Goal: Information Seeking & Learning: Find specific fact

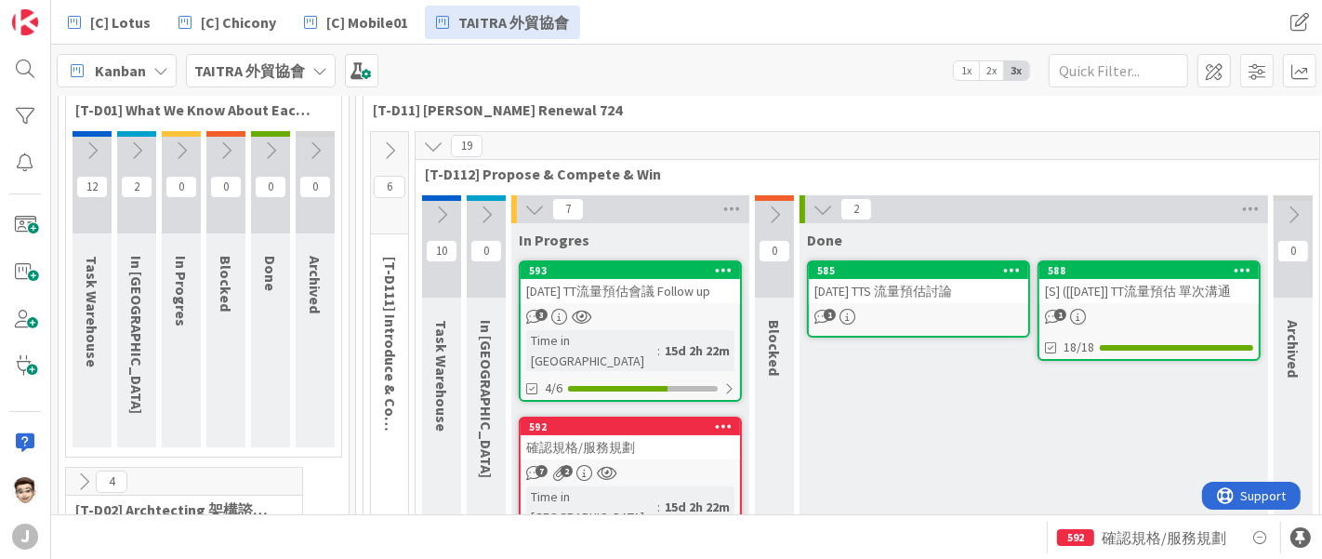
scroll to position [99, 0]
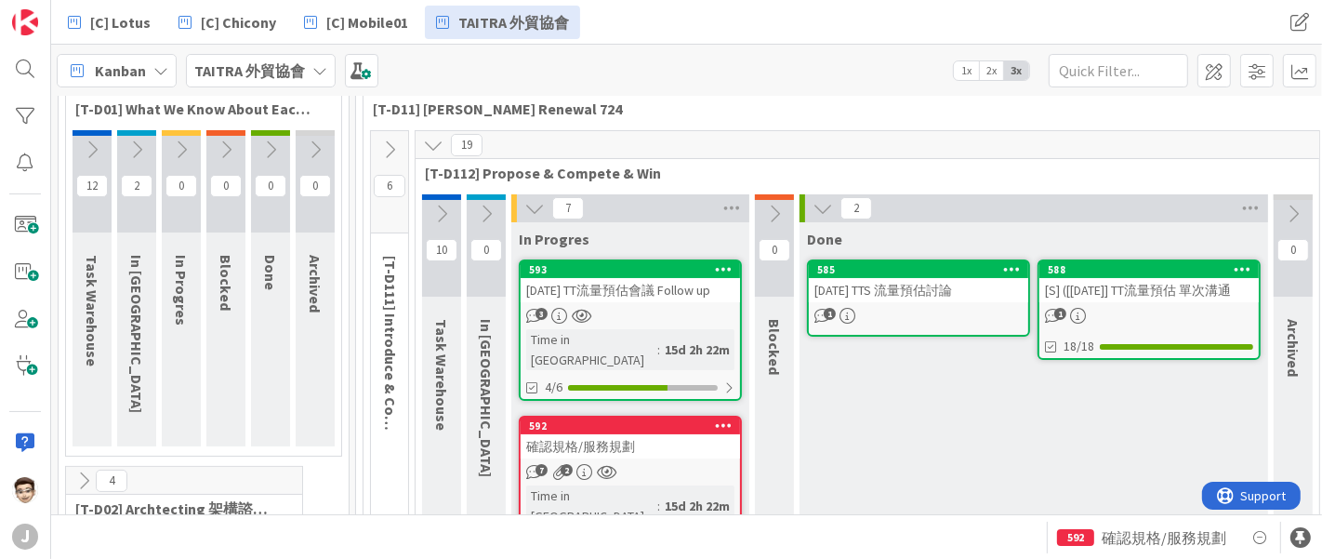
click at [627, 301] on div "[DATE] TT流量預估會議 Follow up" at bounding box center [630, 290] width 219 height 24
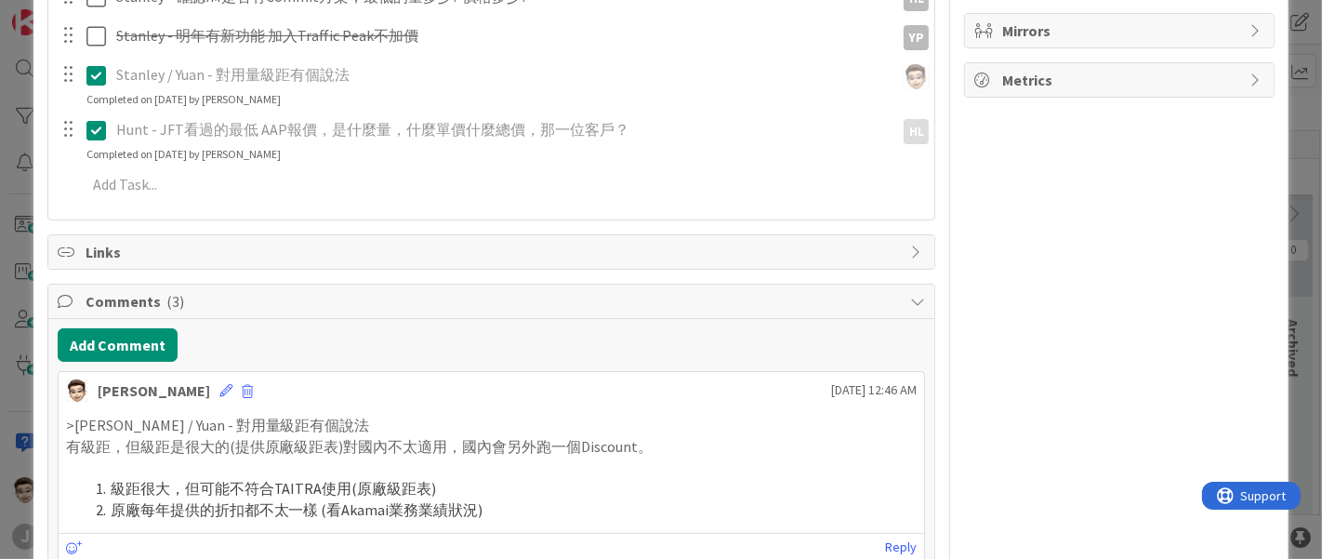
scroll to position [672, 0]
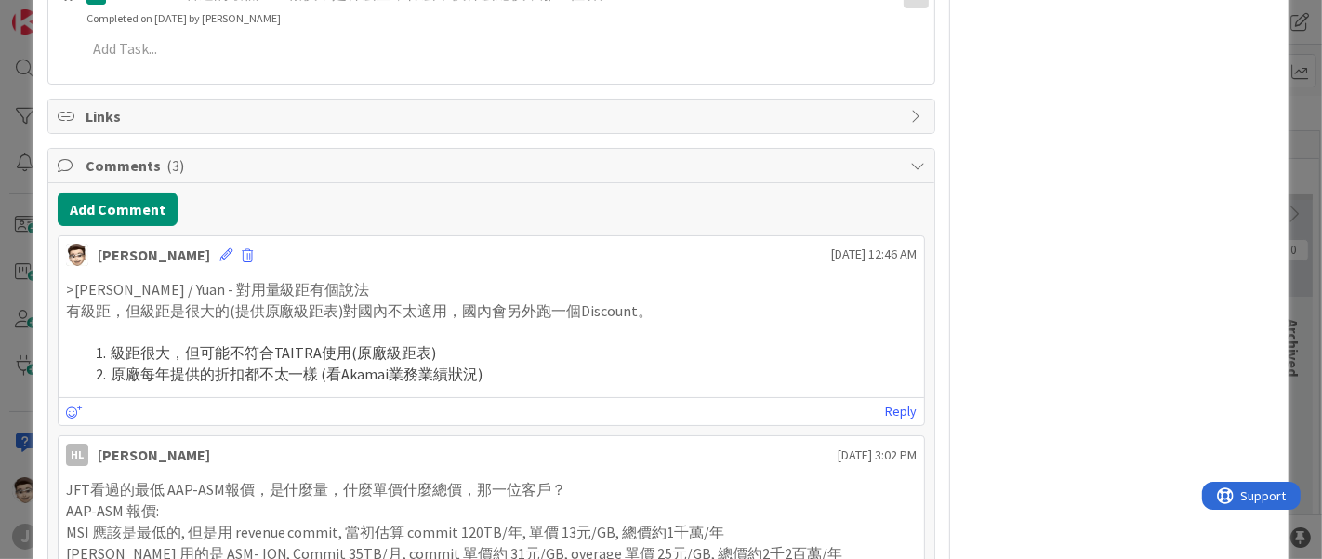
click at [93, 285] on p ">[PERSON_NAME] / Yuan - 對用量級距有個說法" at bounding box center [492, 289] width 852 height 21
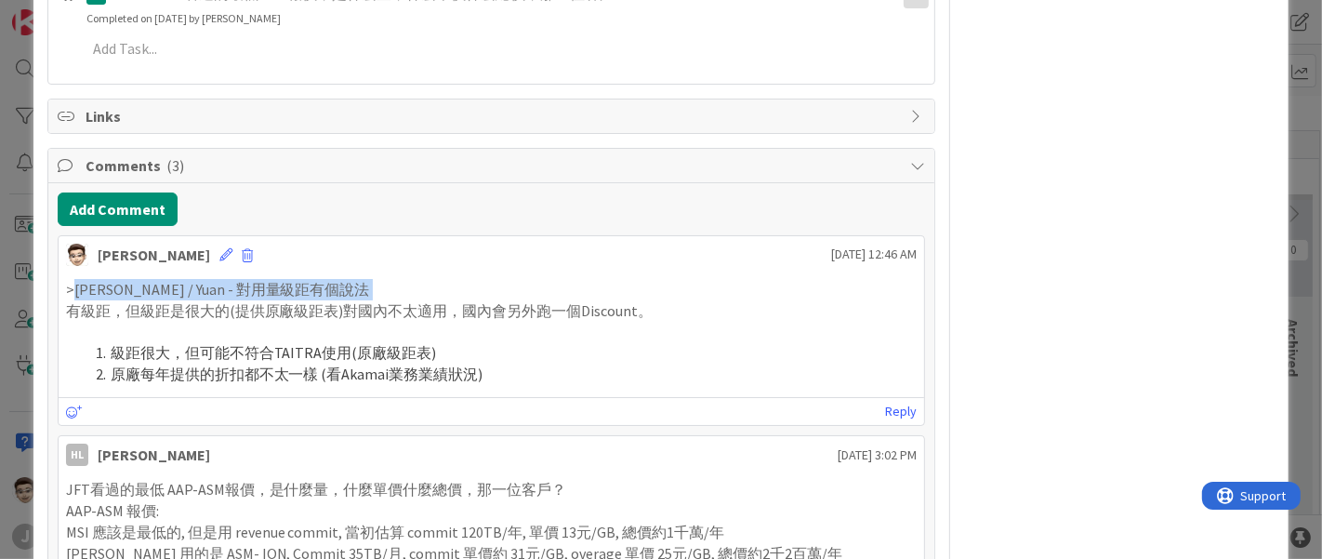
drag, startPoint x: 93, startPoint y: 285, endPoint x: 316, endPoint y: 284, distance: 223.2
click at [316, 284] on p ">[PERSON_NAME] / Yuan - 對用量級距有個說法" at bounding box center [492, 289] width 852 height 21
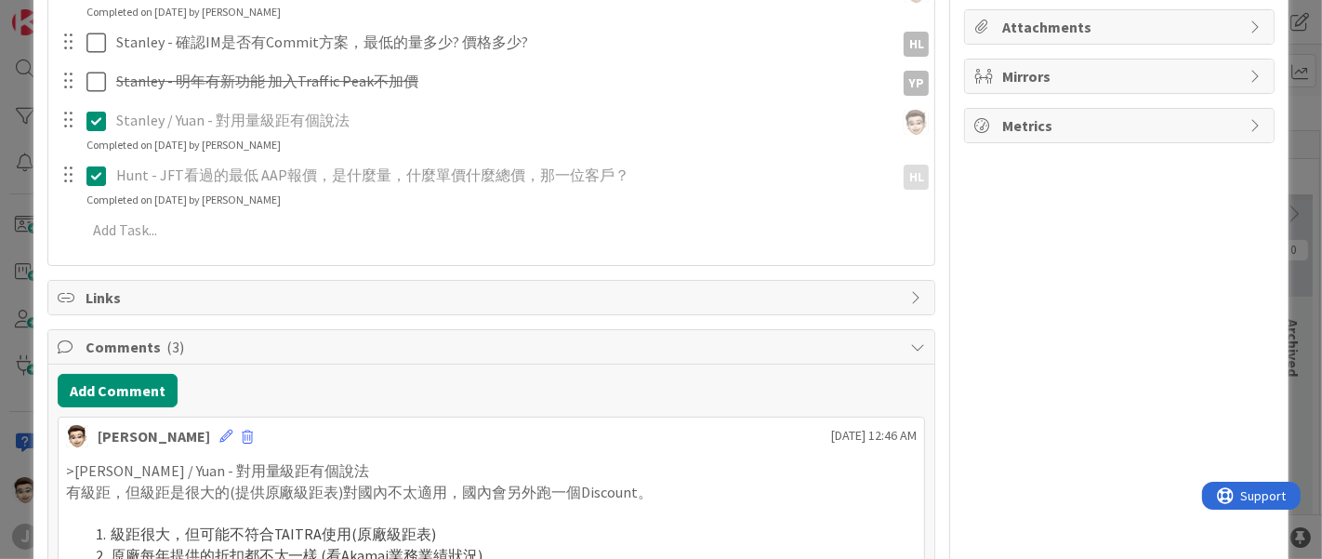
scroll to position [491, 0]
click at [309, 252] on div "Action item Checklist Name 11 / 64 Action item 4 / 6 Stanley - 完成會議記錄，送給[PERSON…" at bounding box center [491, 64] width 887 height 384
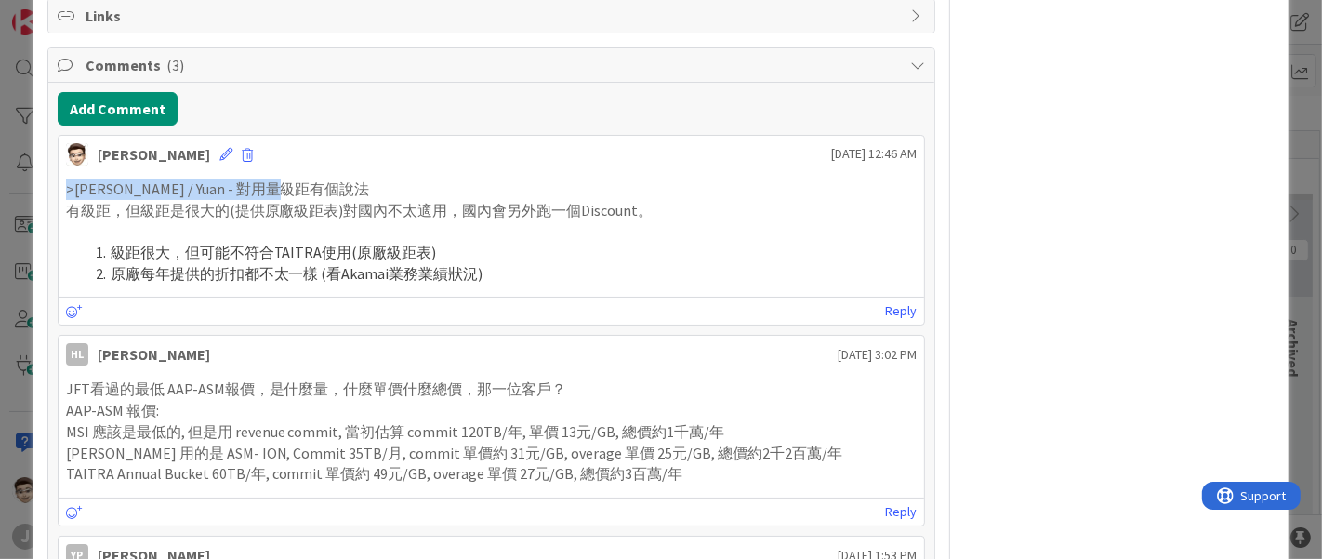
drag, startPoint x: 64, startPoint y: 193, endPoint x: 360, endPoint y: 187, distance: 295.8
click at [360, 187] on p ">[PERSON_NAME] / Yuan - 對用量級距有個說法" at bounding box center [492, 189] width 852 height 21
copy p ">[PERSON_NAME] / Yuan - 對用量級距有個說法"
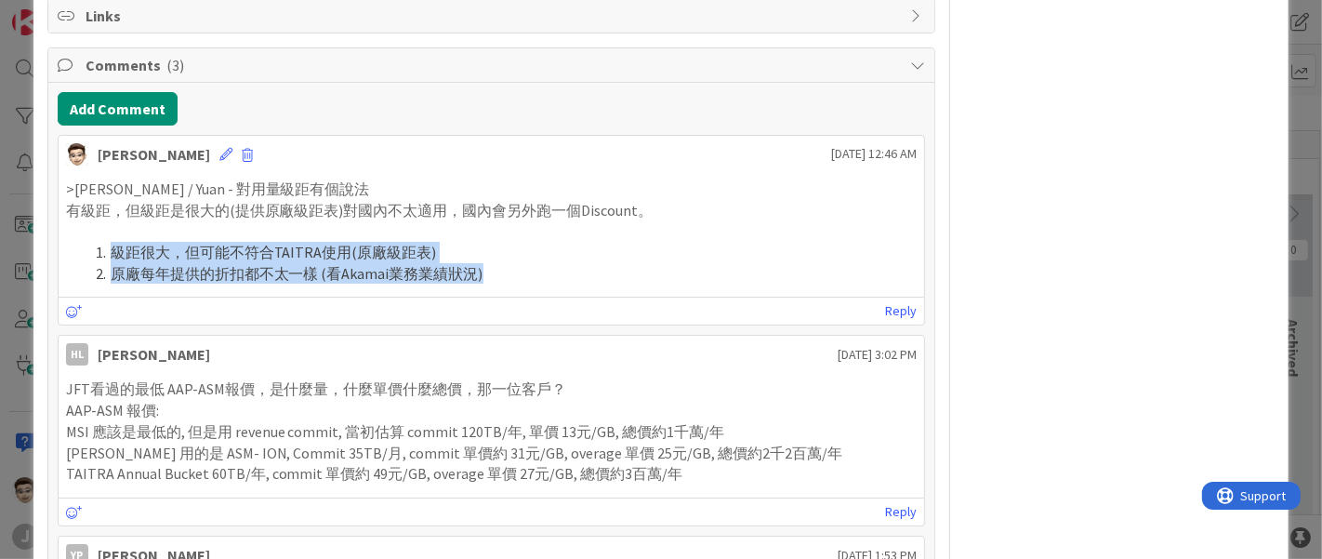
drag, startPoint x: 103, startPoint y: 243, endPoint x: 506, endPoint y: 263, distance: 403.2
click at [506, 263] on ol "級距很大，但可能不符合TAITRA使用(原廠級距表) 原廠每年提供的折扣都不太一樣 (看Akamai業務業績狀況)" at bounding box center [492, 263] width 852 height 42
copy ol "級距很大，但可能不符合TAITRA使用(原廠級距表) 原廠每年提供的折扣都不太一樣 (看Akamai業務業績狀況)"
